Goal: Task Accomplishment & Management: Manage account settings

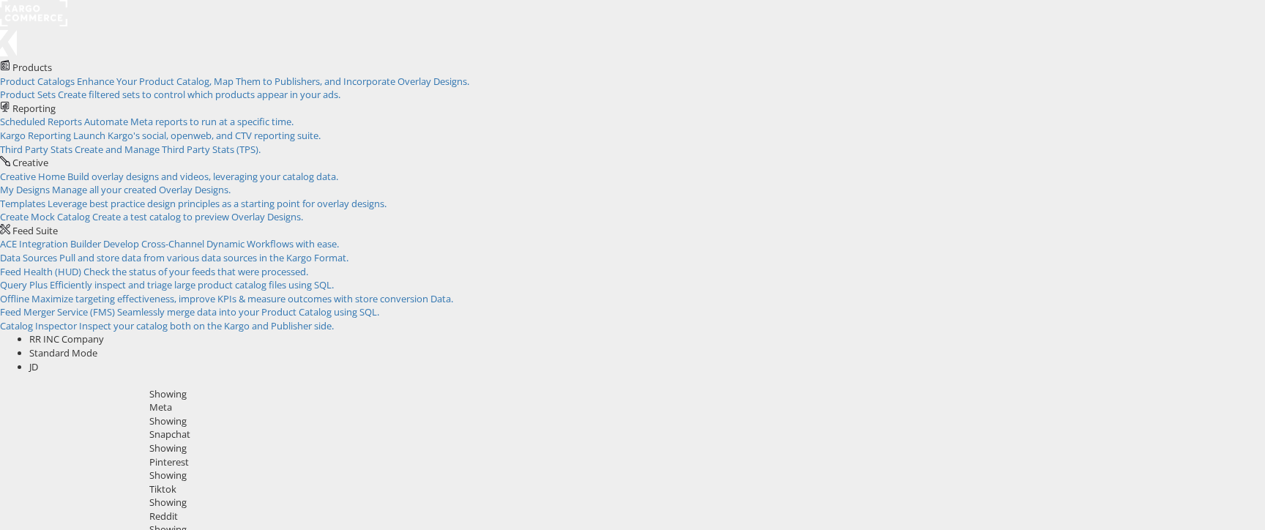
click at [1235, 360] on div "JD" at bounding box center [646, 367] width 1235 height 14
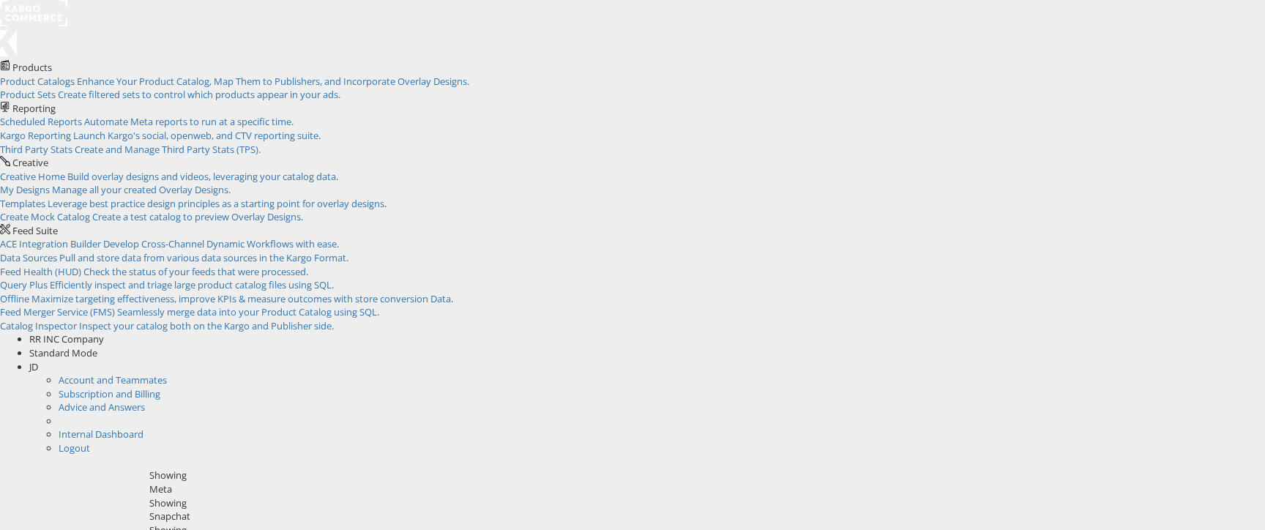
click at [1151, 441] on li "Logout" at bounding box center [662, 448] width 1206 height 14
click at [90, 441] on link "Logout" at bounding box center [74, 447] width 31 height 13
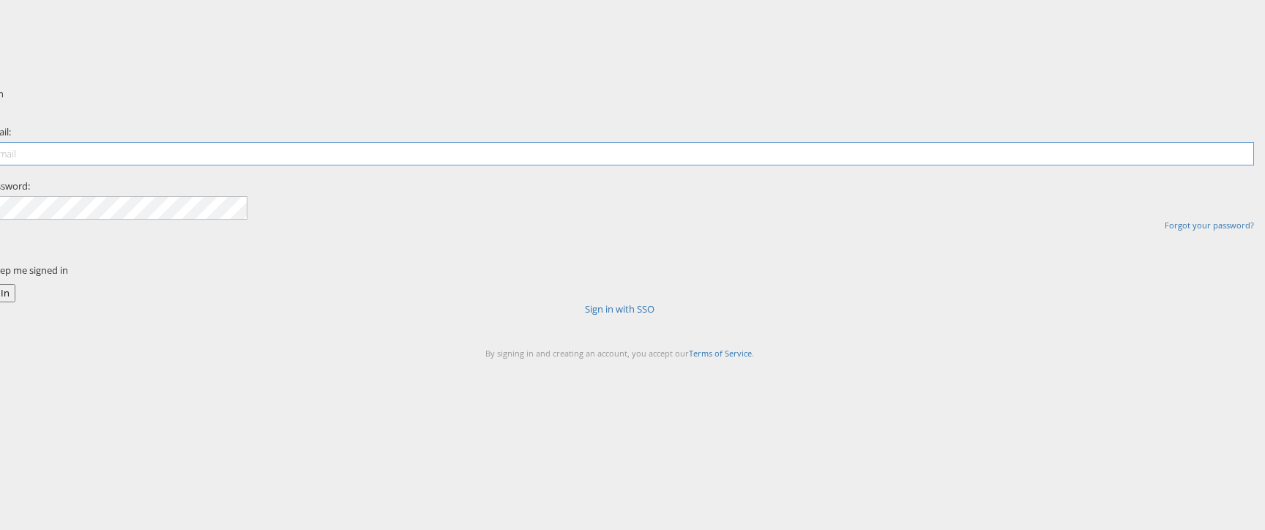
click at [646, 165] on input "email" at bounding box center [619, 153] width 1268 height 23
click at [632, 179] on div at bounding box center [619, 160] width 1268 height 37
click at [647, 165] on input "email" at bounding box center [619, 153] width 1268 height 23
type input "robert.ryan+unconnected@kargo.com"
